Goal: Transaction & Acquisition: Book appointment/travel/reservation

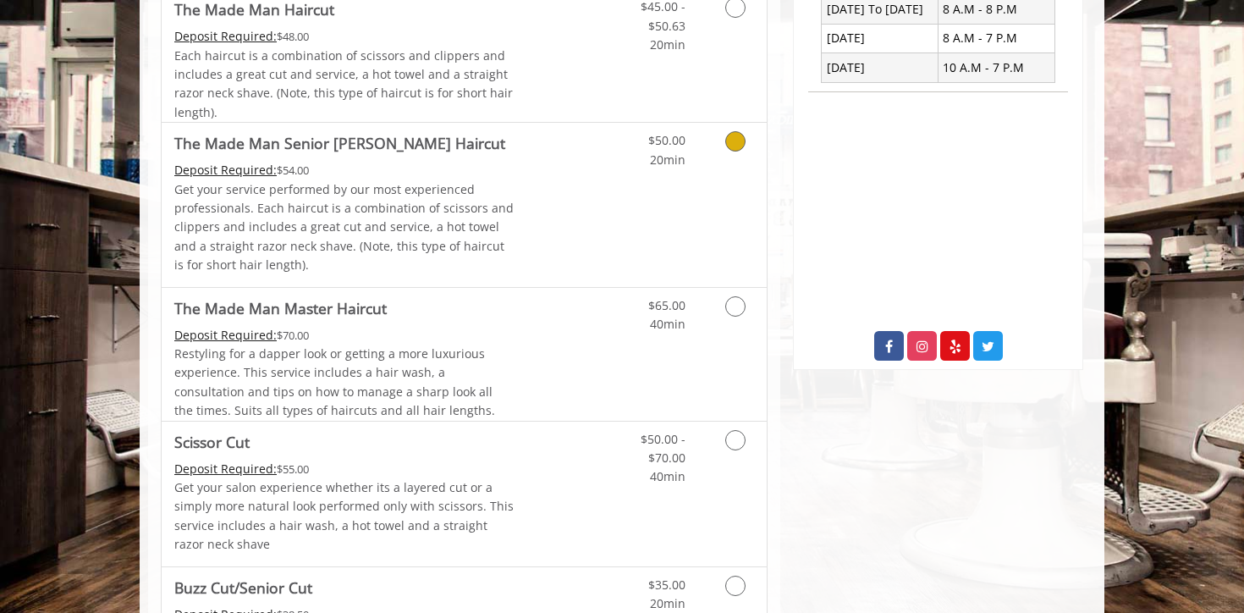
scroll to position [482, 0]
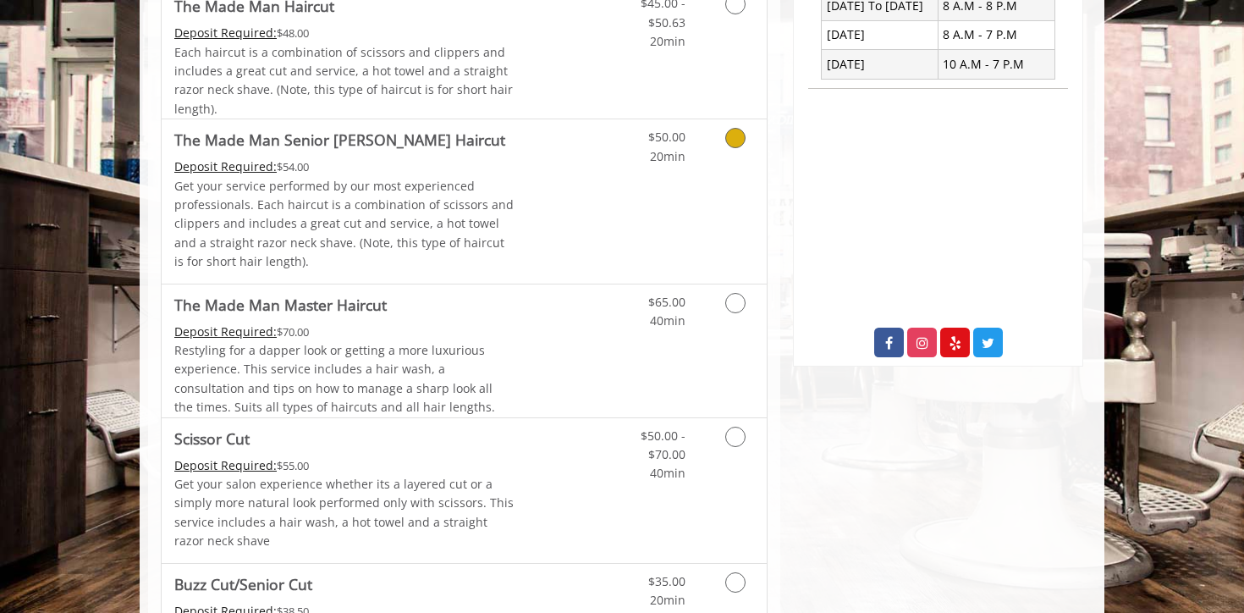
click at [566, 178] on link "Discounted Price" at bounding box center [565, 200] width 101 height 163
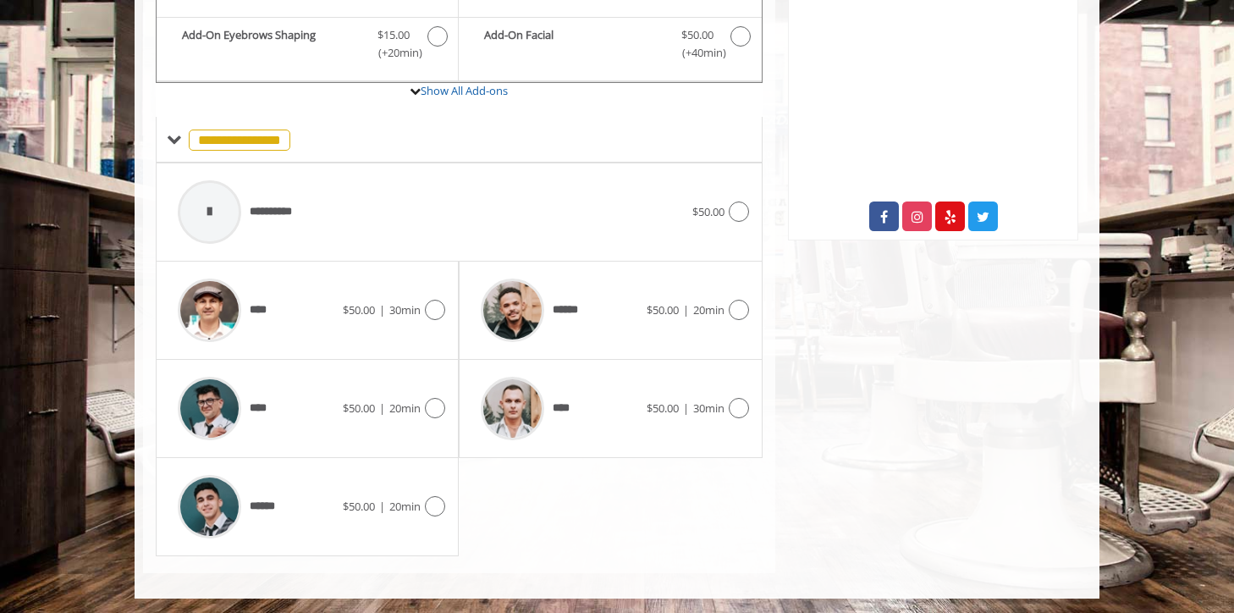
scroll to position [609, 0]
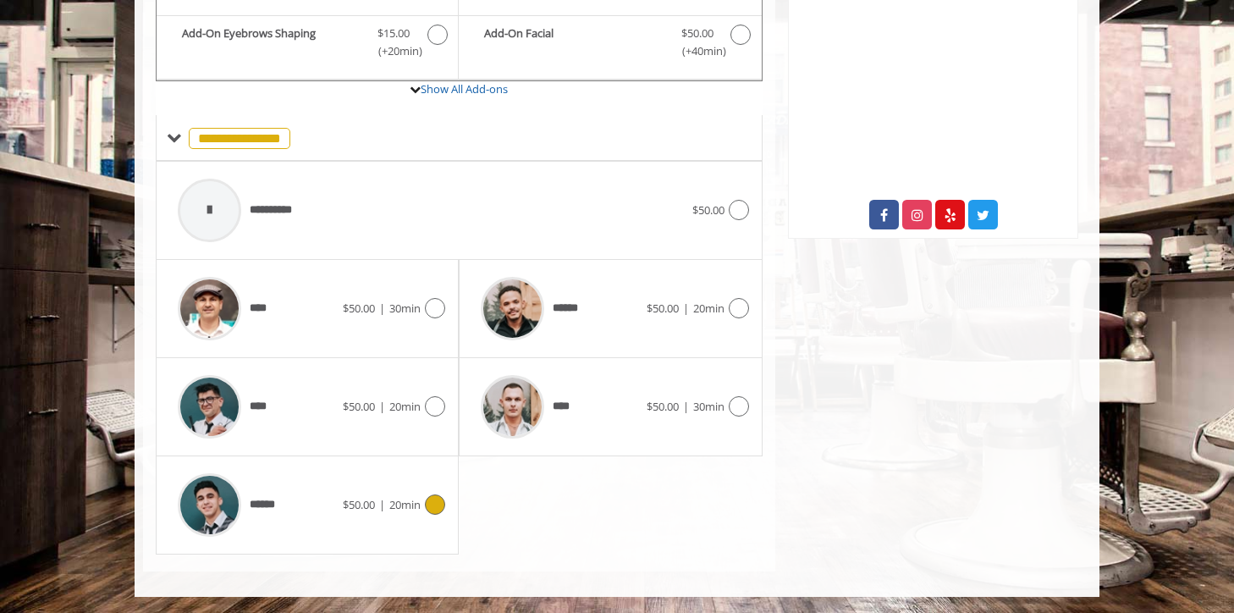
click at [343, 507] on span "$50.00" at bounding box center [359, 504] width 32 height 15
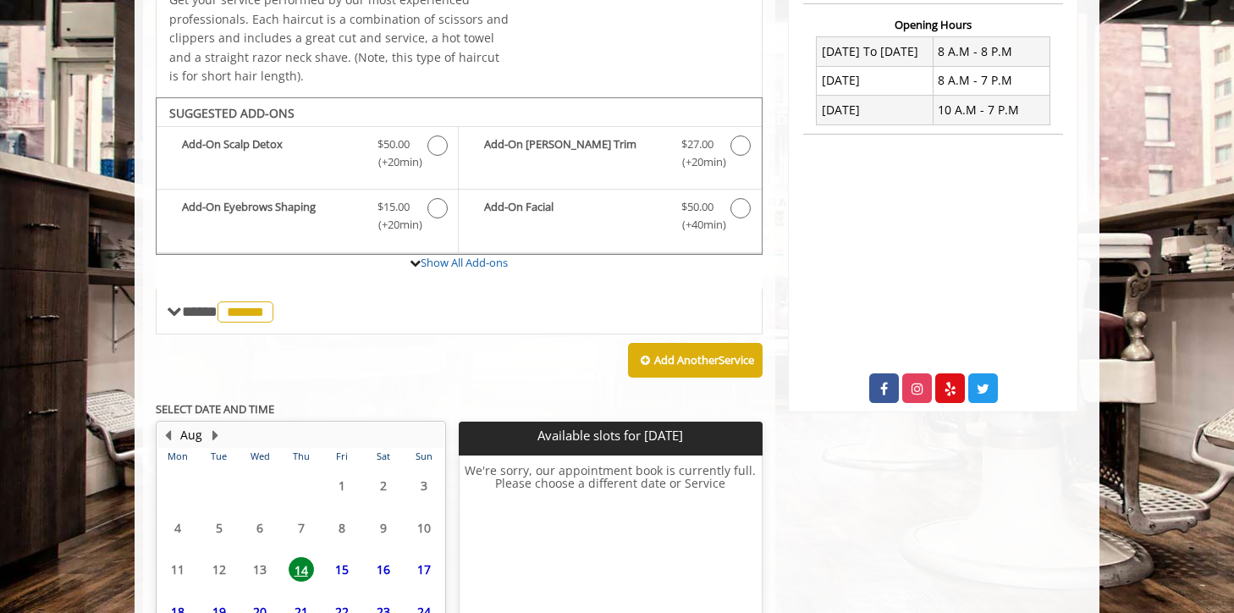
scroll to position [591, 0]
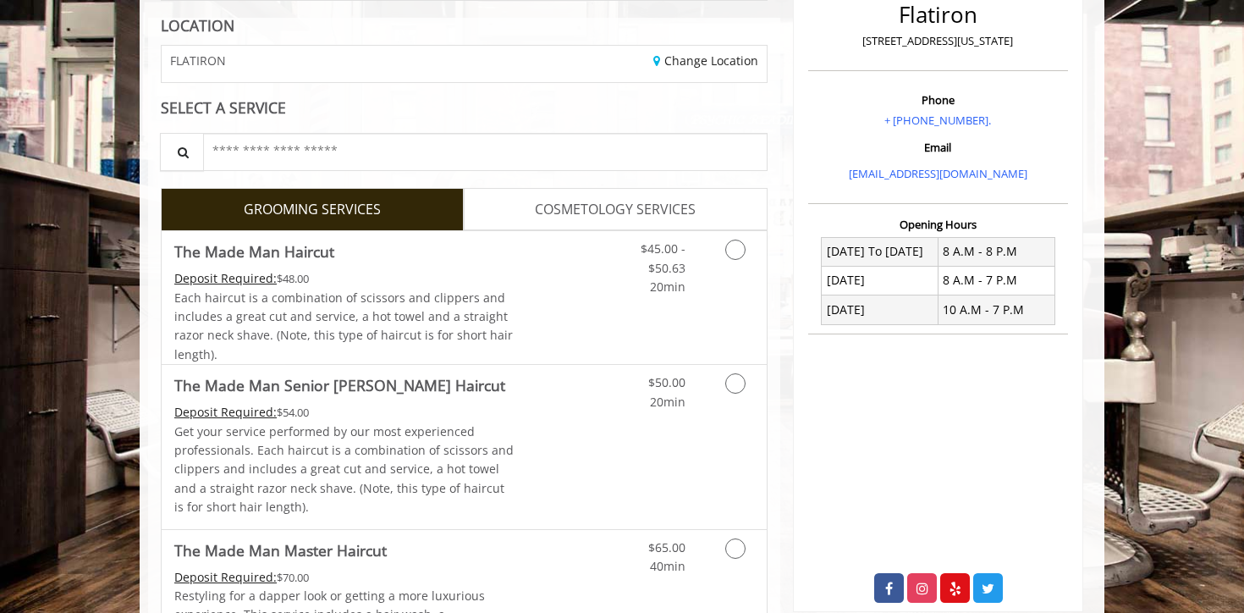
scroll to position [242, 0]
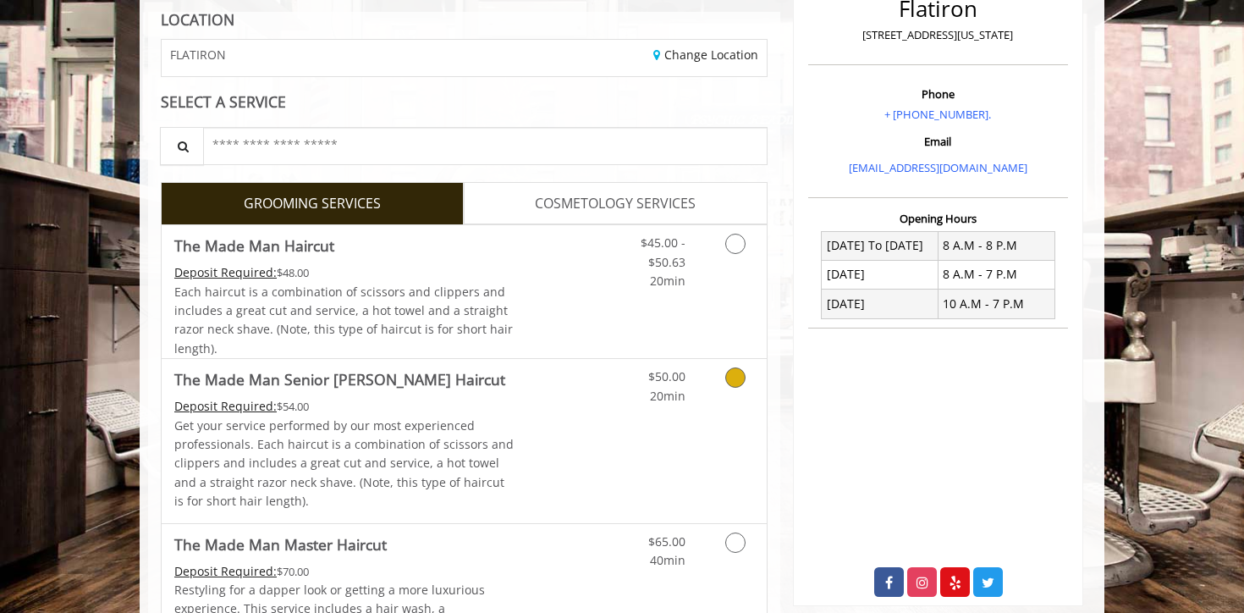
click at [466, 431] on p "Get your service performed by our most experienced professionals. Each haircut …" at bounding box center [344, 463] width 340 height 95
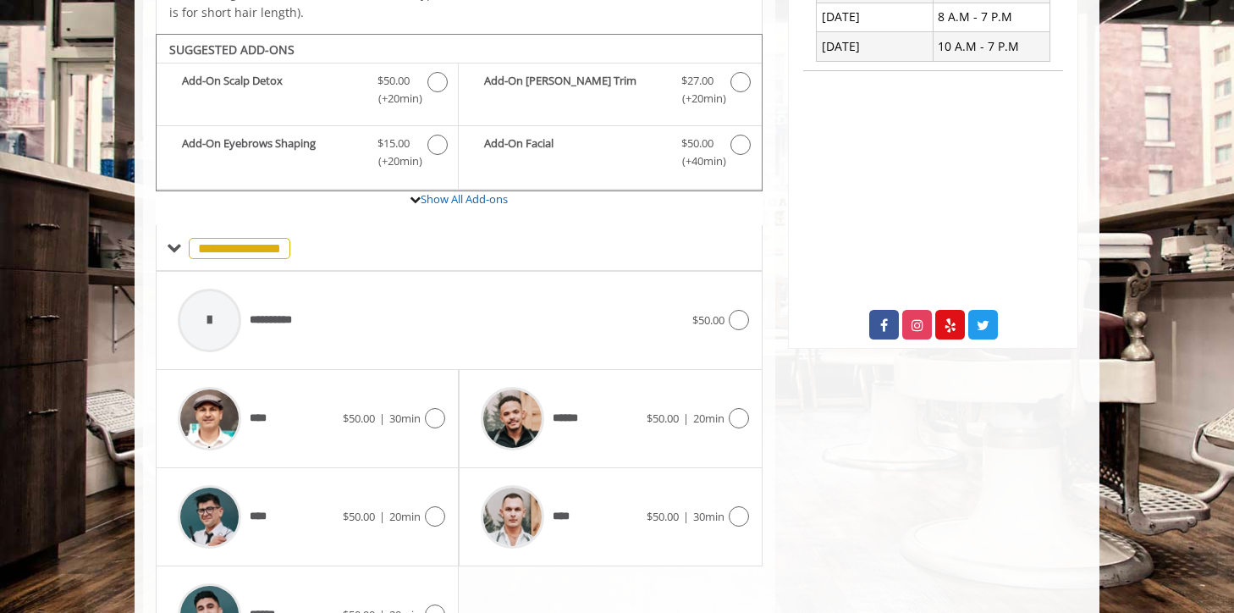
scroll to position [533, 0]
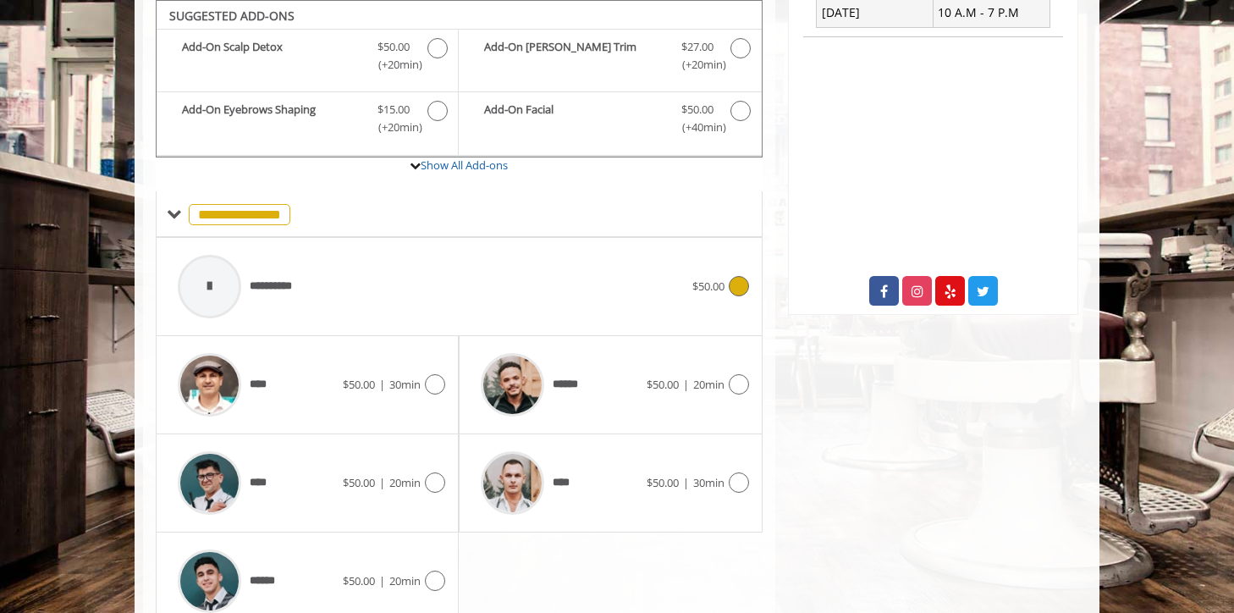
click at [468, 267] on div "**********" at bounding box center [430, 286] width 523 height 80
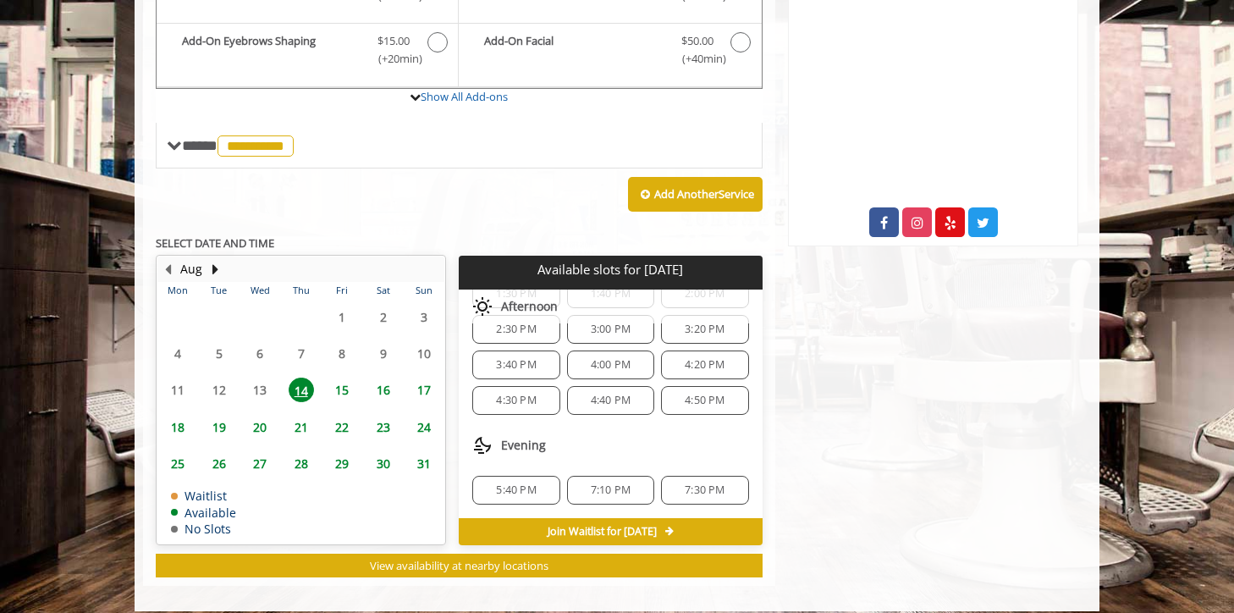
scroll to position [616, 0]
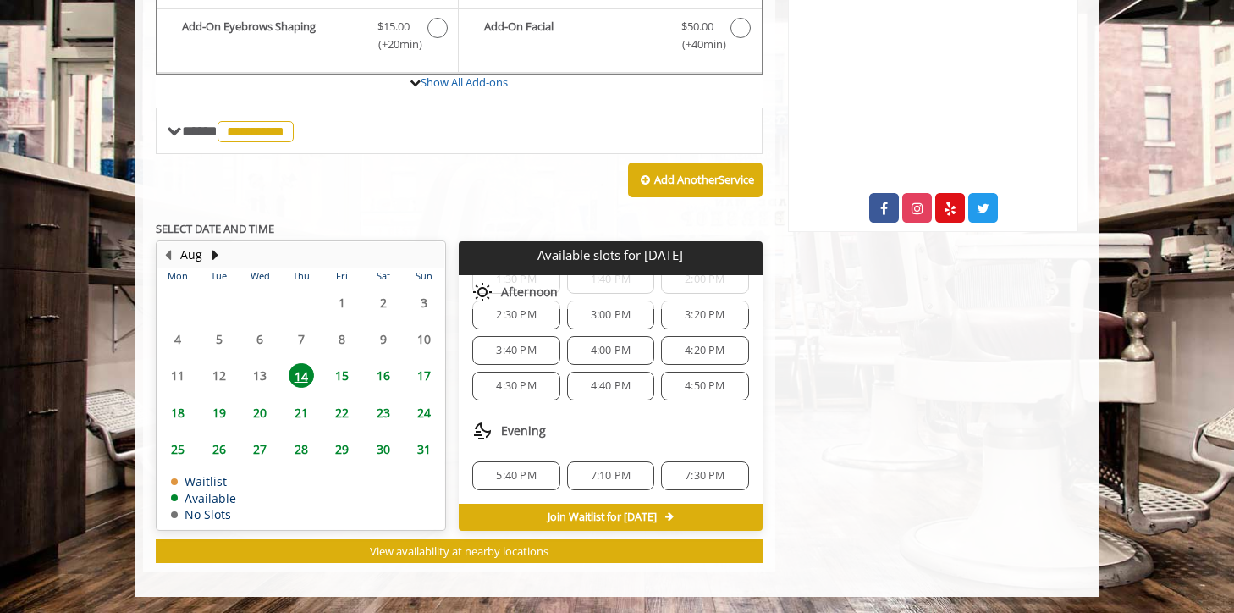
click at [508, 474] on span "5:40 PM" at bounding box center [516, 476] width 40 height 14
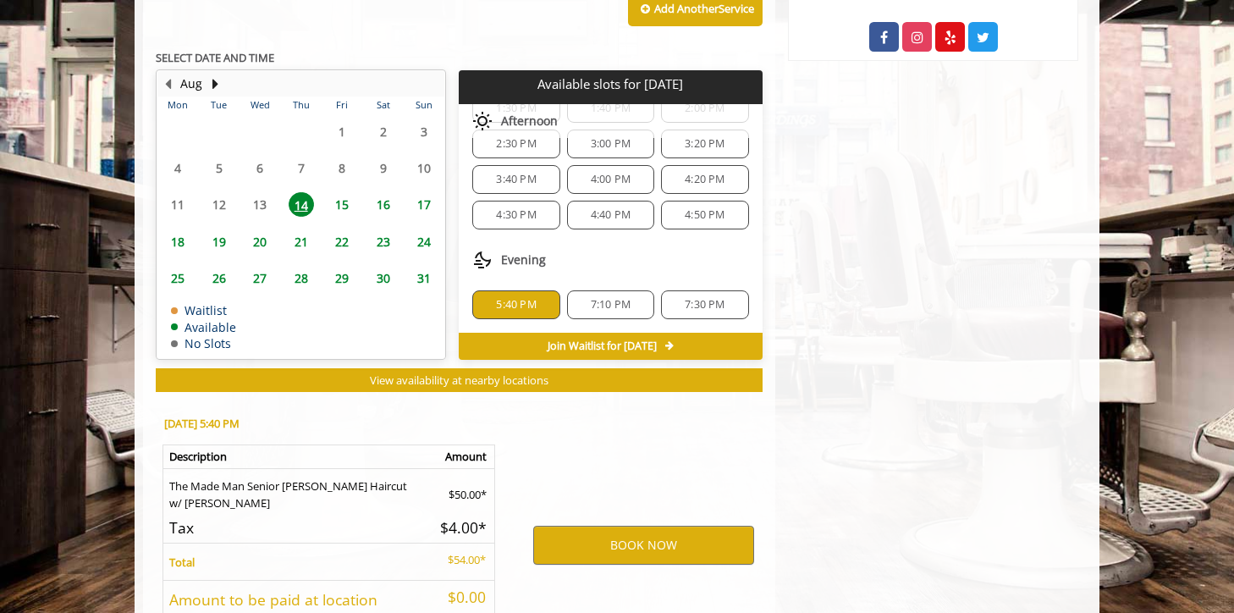
scroll to position [923, 0]
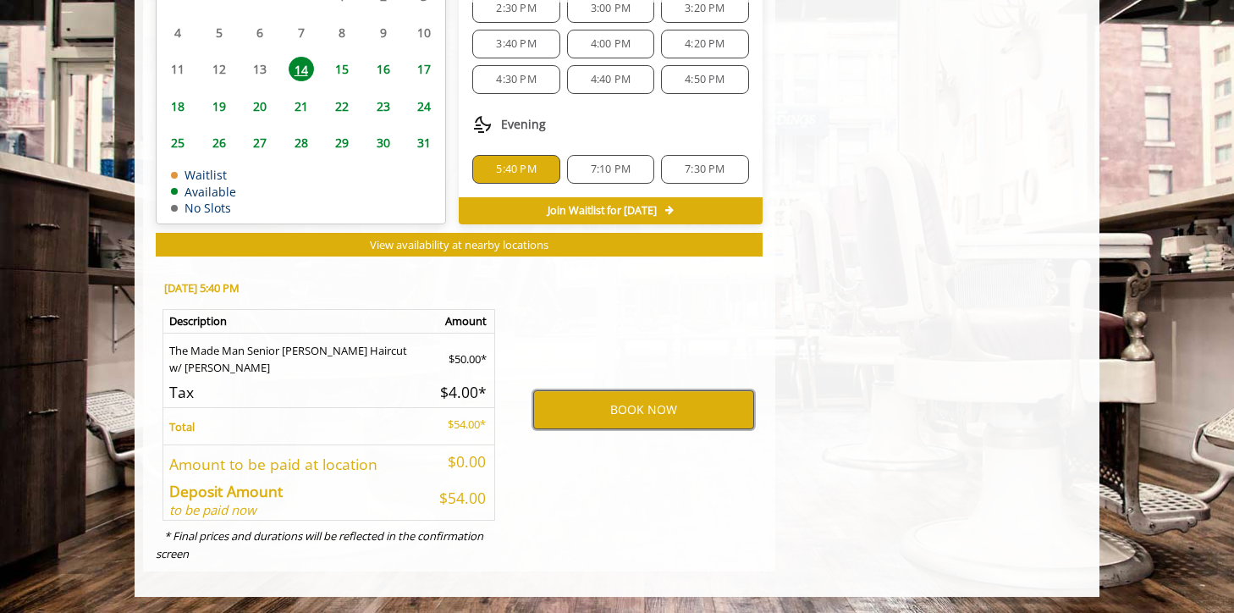
click at [626, 412] on button "BOOK NOW" at bounding box center [643, 409] width 221 height 39
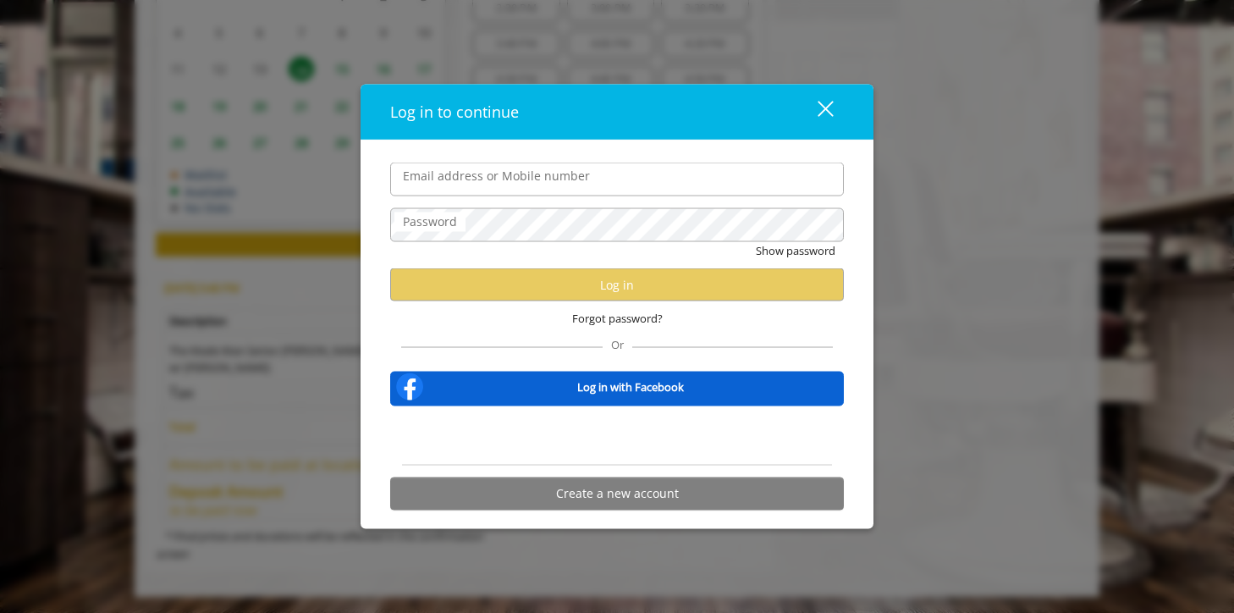
click at [824, 110] on div "close dialog" at bounding box center [826, 109] width 16 height 16
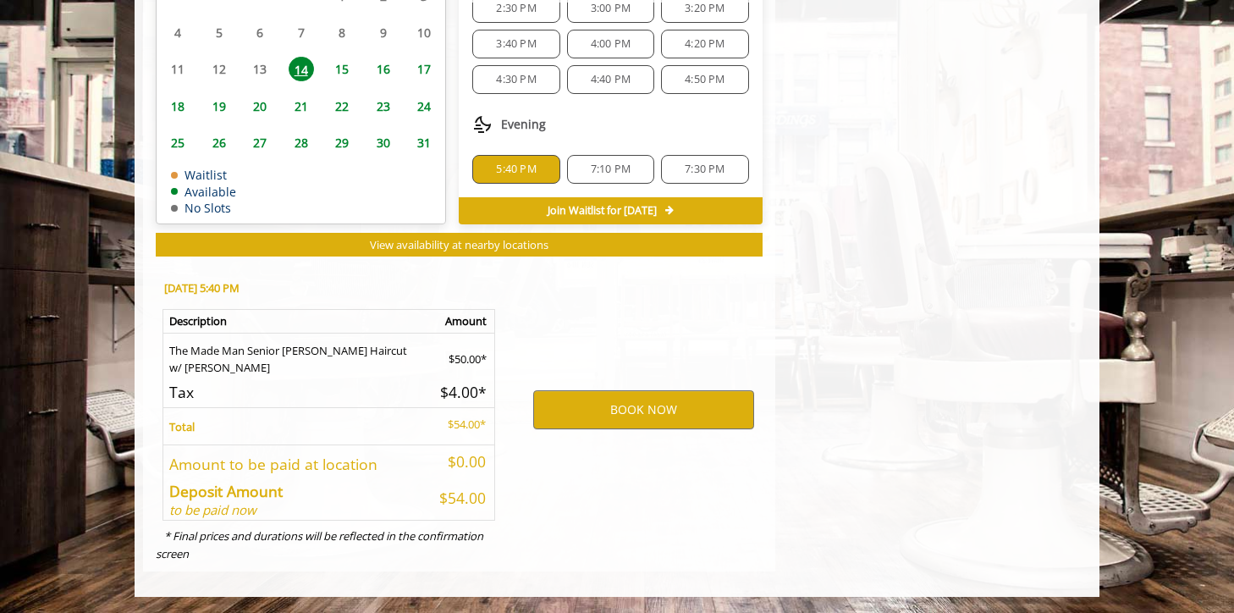
scroll to position [0, 0]
